Goal: Find specific page/section: Find specific page/section

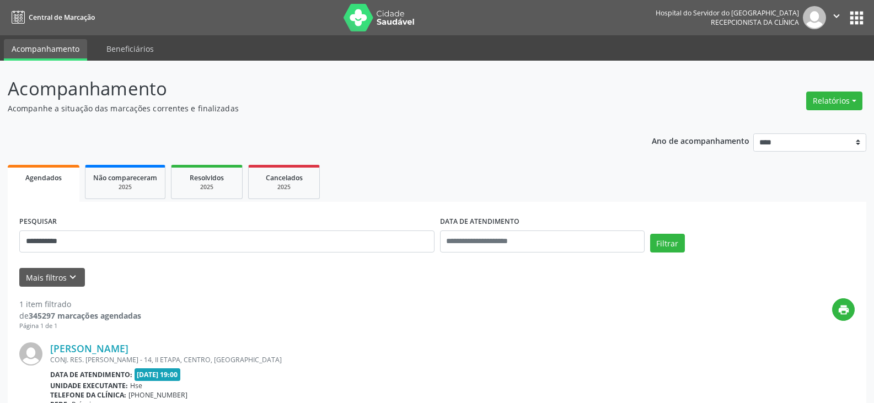
click at [650, 234] on button "Filtrar" at bounding box center [667, 243] width 35 height 19
click at [128, 352] on link "[PERSON_NAME]" at bounding box center [89, 348] width 78 height 12
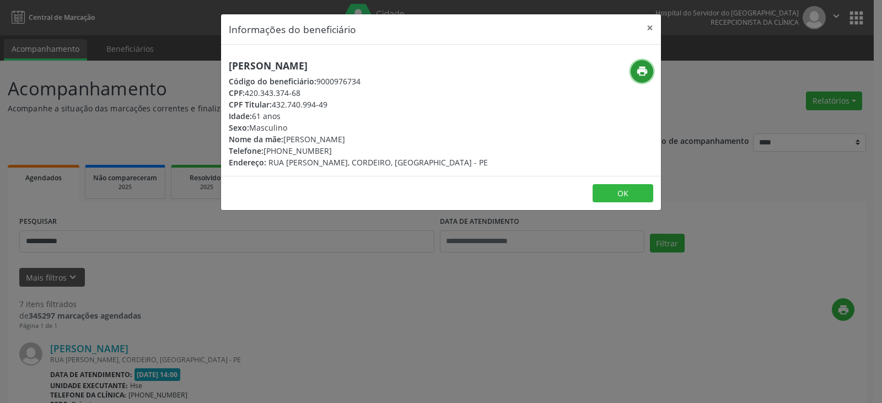
click at [649, 69] on button "print" at bounding box center [641, 71] width 23 height 23
drag, startPoint x: 274, startPoint y: 105, endPoint x: 342, endPoint y: 106, distance: 67.8
click at [342, 106] on div "CPF Titular: 432.740.994-49" at bounding box center [358, 105] width 259 height 12
copy div "432.740.994-49"
click at [653, 33] on button "×" at bounding box center [650, 27] width 22 height 27
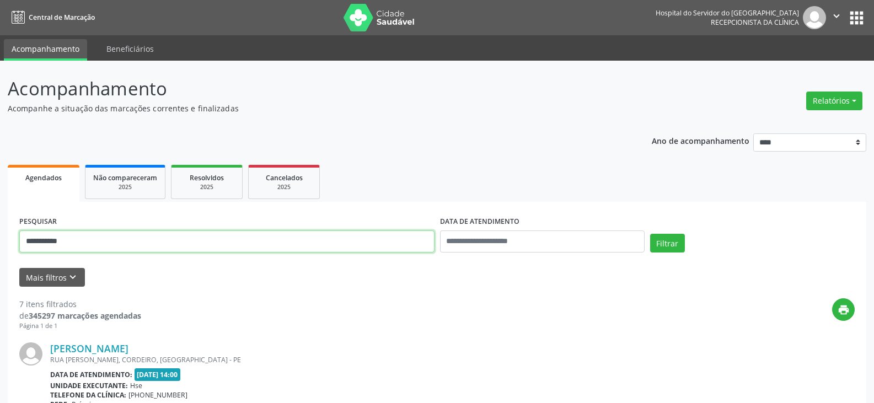
drag, startPoint x: 269, startPoint y: 245, endPoint x: 0, endPoint y: 241, distance: 269.5
paste input "***"
type input "**********"
click at [650, 234] on button "Filtrar" at bounding box center [667, 243] width 35 height 19
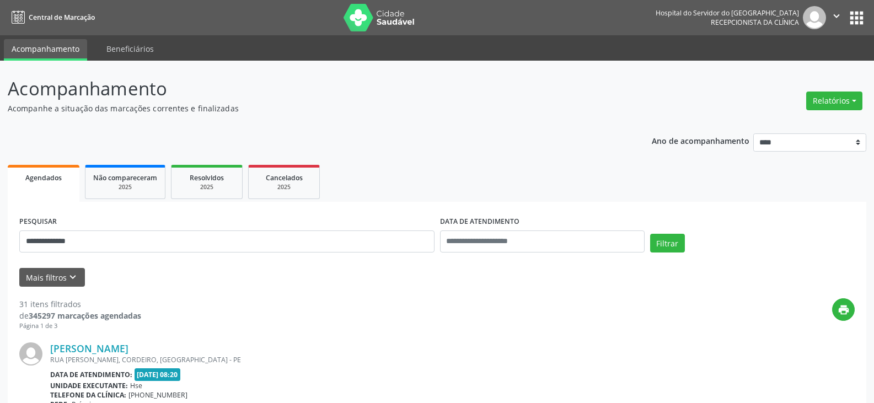
drag, startPoint x: 182, startPoint y: 348, endPoint x: 50, endPoint y: 348, distance: 132.8
copy div "[PERSON_NAME]"
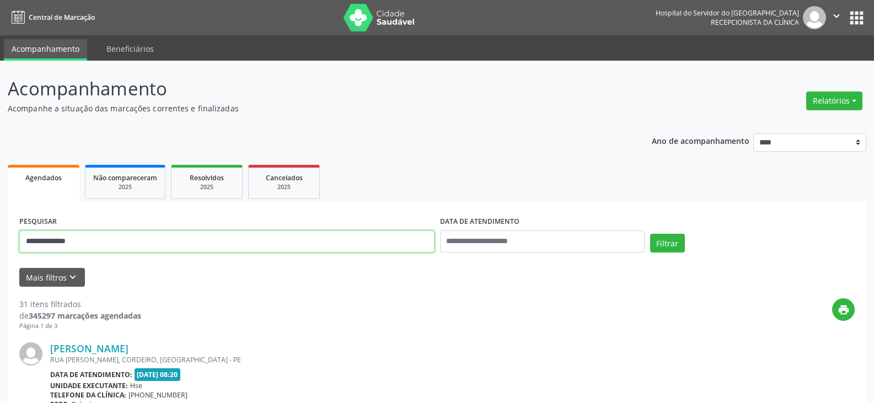
drag, startPoint x: 197, startPoint y: 234, endPoint x: 0, endPoint y: 238, distance: 197.3
type input "**********"
click at [650, 234] on button "Filtrar" at bounding box center [667, 243] width 35 height 19
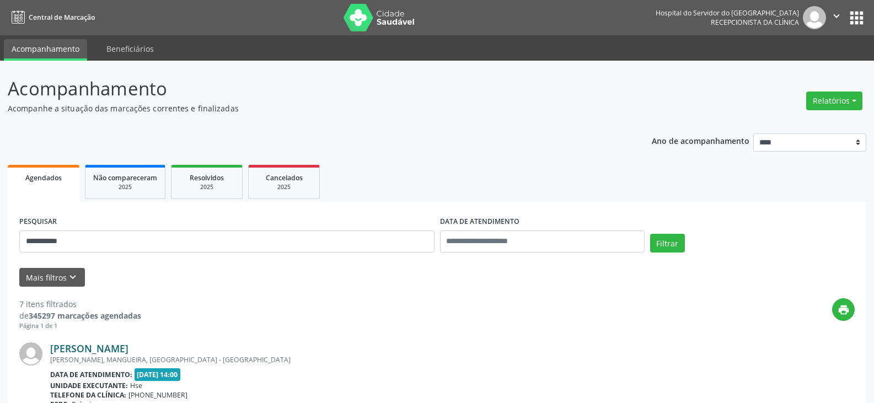
click at [128, 351] on link "[PERSON_NAME]" at bounding box center [89, 348] width 78 height 12
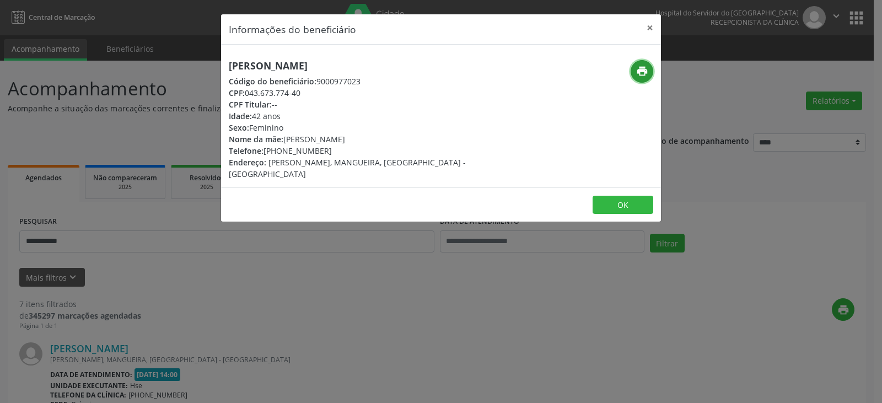
click at [642, 69] on icon "print" at bounding box center [642, 71] width 12 height 12
drag, startPoint x: 282, startPoint y: 150, endPoint x: 330, endPoint y: 152, distance: 48.5
click at [330, 152] on div "Telefone: [PHONE_NUMBER]" at bounding box center [368, 151] width 278 height 12
copy div "98851-1938"
